Goal: Navigation & Orientation: Find specific page/section

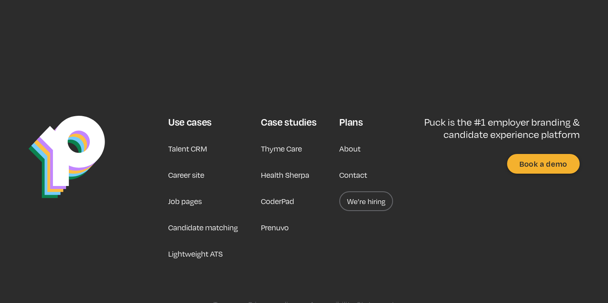
scroll to position [2809, 0]
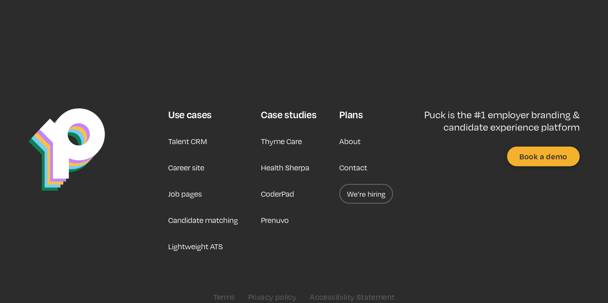
click at [185, 158] on link "Career site" at bounding box center [186, 167] width 36 height 20
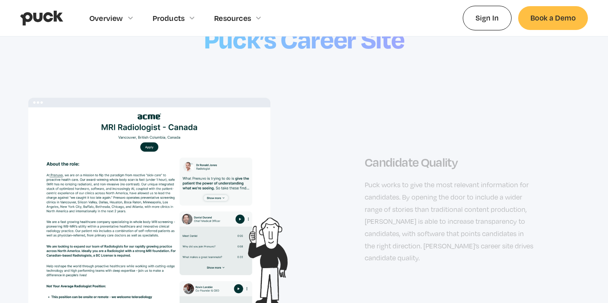
scroll to position [975, 0]
